Goal: Information Seeking & Learning: Learn about a topic

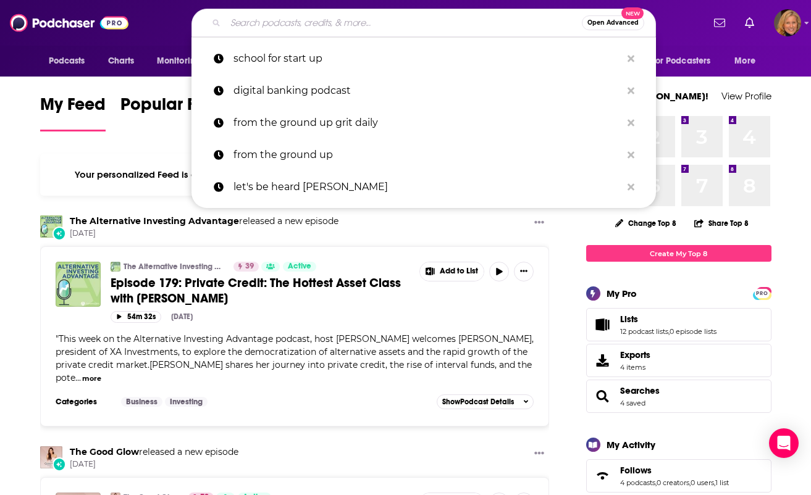
drag, startPoint x: 259, startPoint y: 25, endPoint x: 258, endPoint y: 16, distance: 8.7
click at [259, 25] on input "Search podcasts, credits, & more..." at bounding box center [403, 23] width 356 height 20
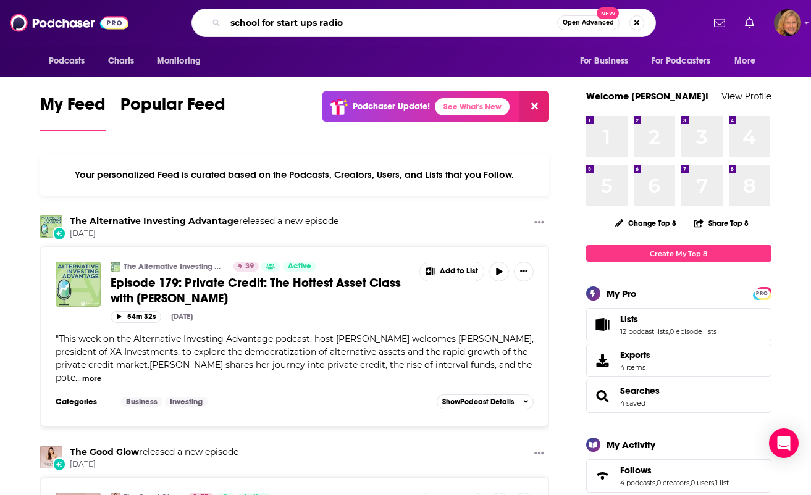
type input "school for start ups radio"
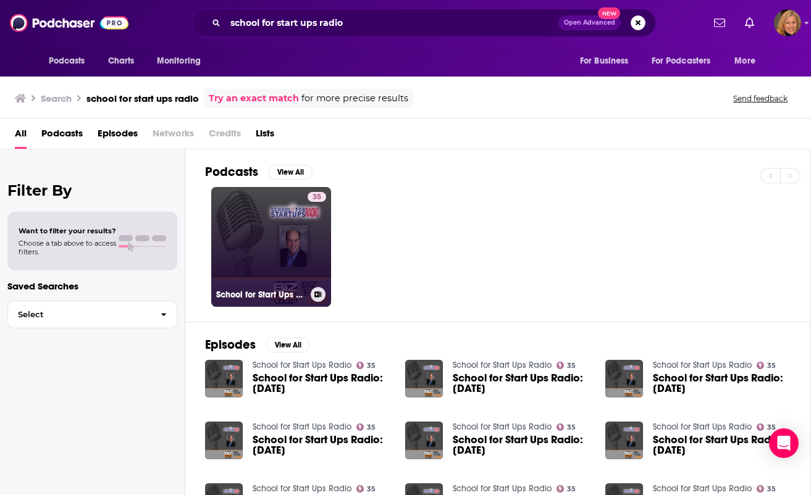
click at [283, 223] on link "35 School for Start Ups Radio" at bounding box center [271, 247] width 120 height 120
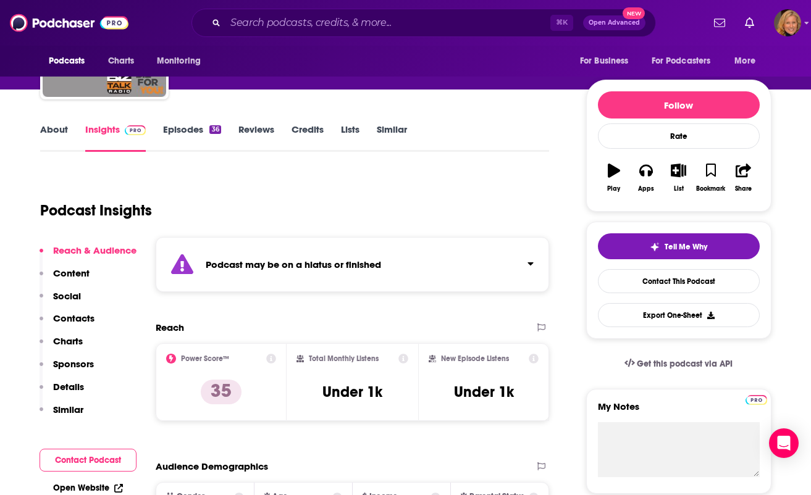
scroll to position [133, 0]
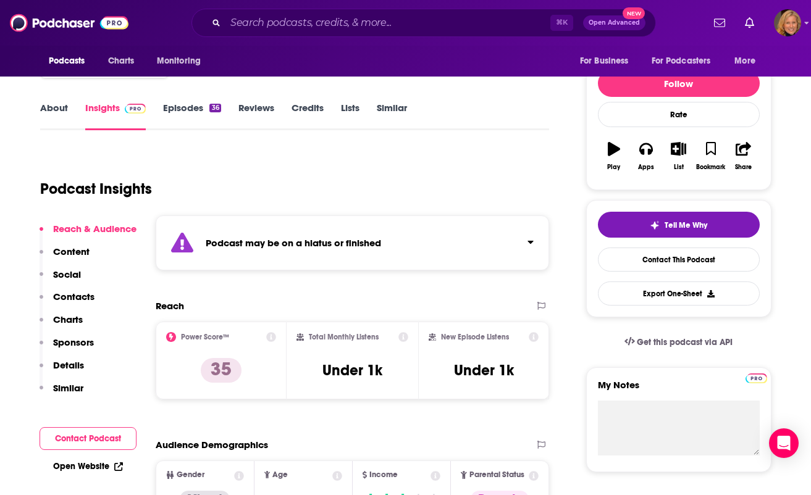
click at [49, 110] on link "About" at bounding box center [54, 116] width 28 height 28
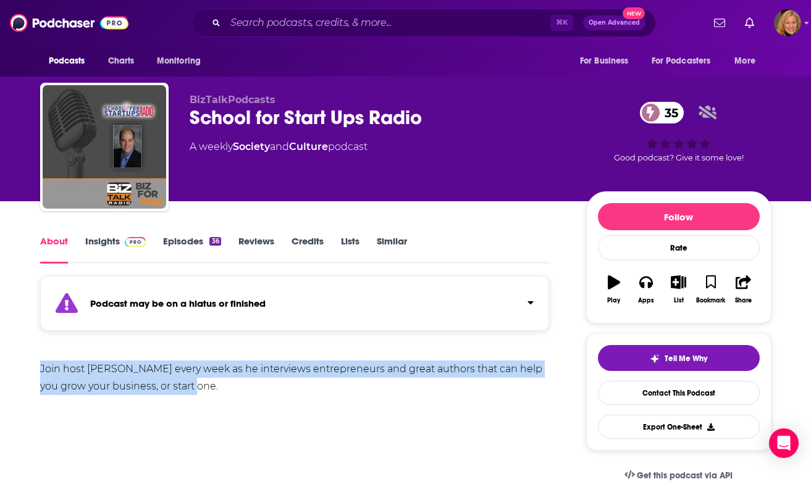
drag, startPoint x: 38, startPoint y: 367, endPoint x: 206, endPoint y: 388, distance: 169.4
click at [206, 388] on div "Join host [PERSON_NAME] every week as he interviews entrepreneurs and great aut…" at bounding box center [294, 378] width 509 height 35
drag, startPoint x: 41, startPoint y: 367, endPoint x: 199, endPoint y: 387, distance: 158.7
click at [199, 387] on div "Join host [PERSON_NAME] every week as he interviews entrepreneurs and great aut…" at bounding box center [294, 378] width 509 height 35
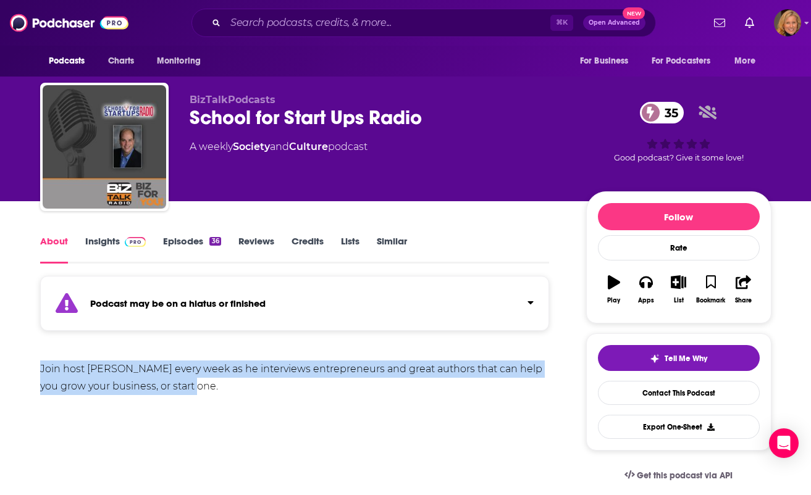
copy div "Join host [PERSON_NAME] every week as he interviews entrepreneurs and great aut…"
